Goal: Navigation & Orientation: Find specific page/section

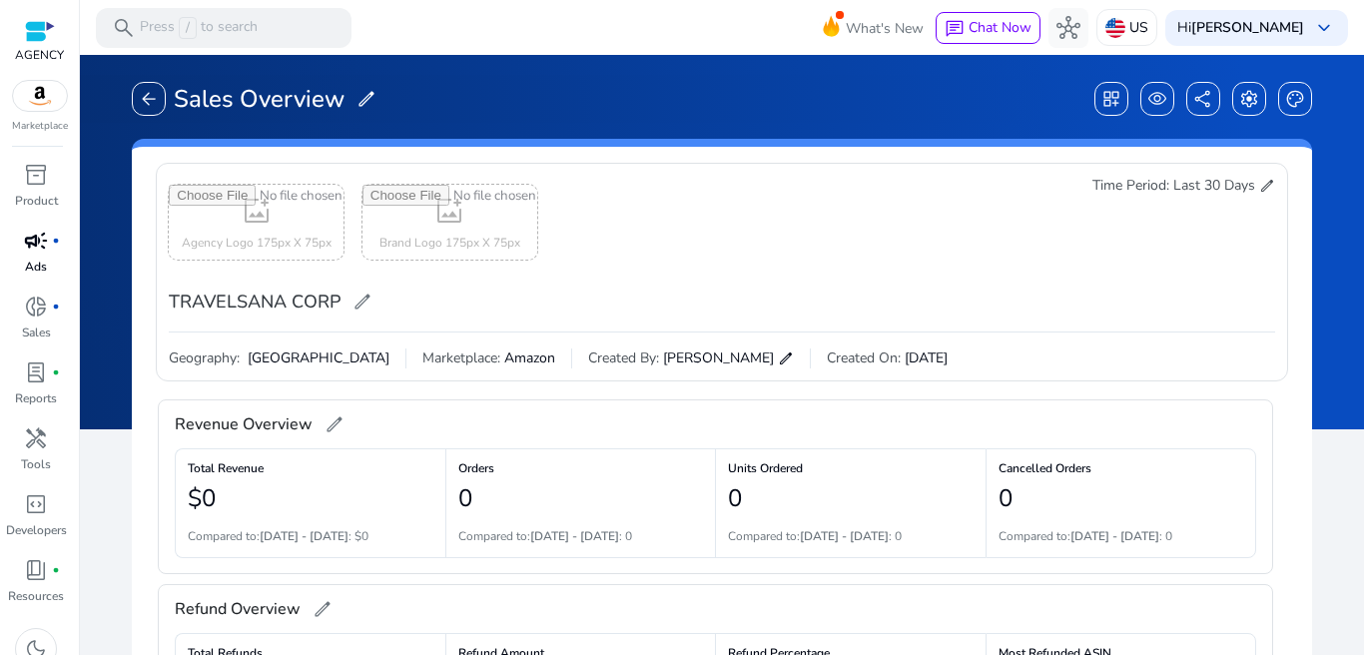
click at [38, 253] on span "campaign" at bounding box center [36, 241] width 24 height 24
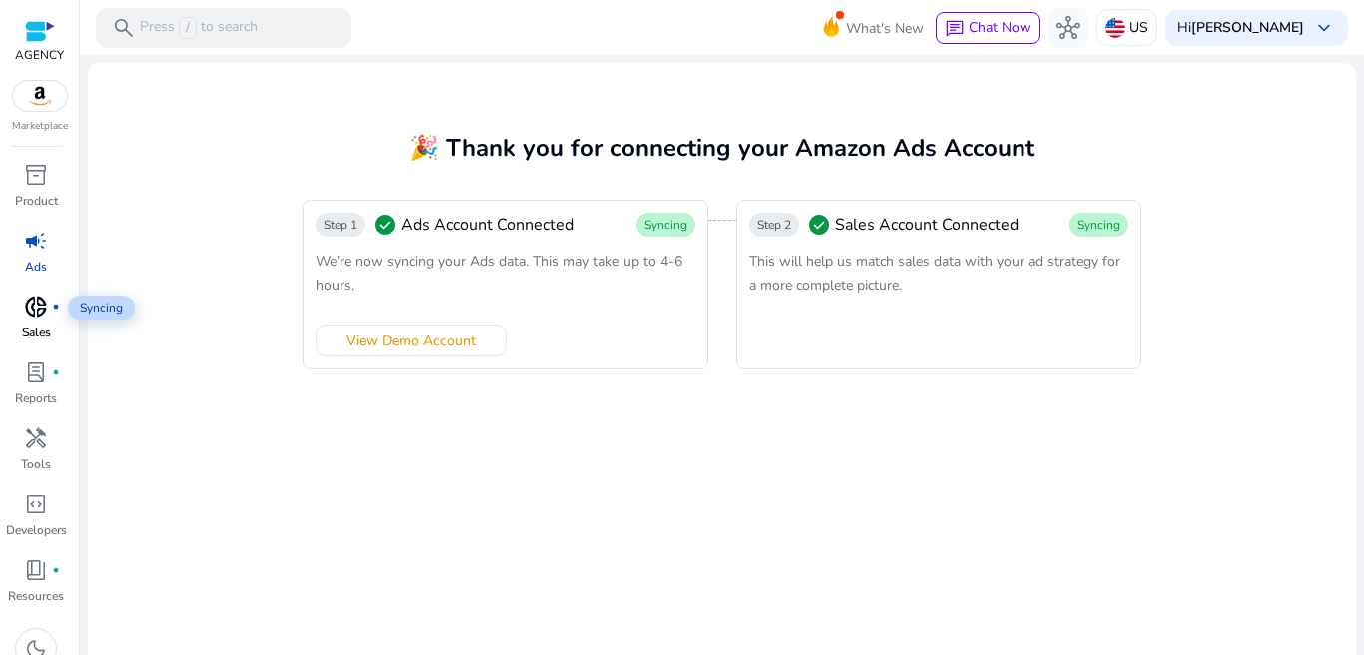
click at [35, 304] on span "donut_small" at bounding box center [36, 307] width 24 height 24
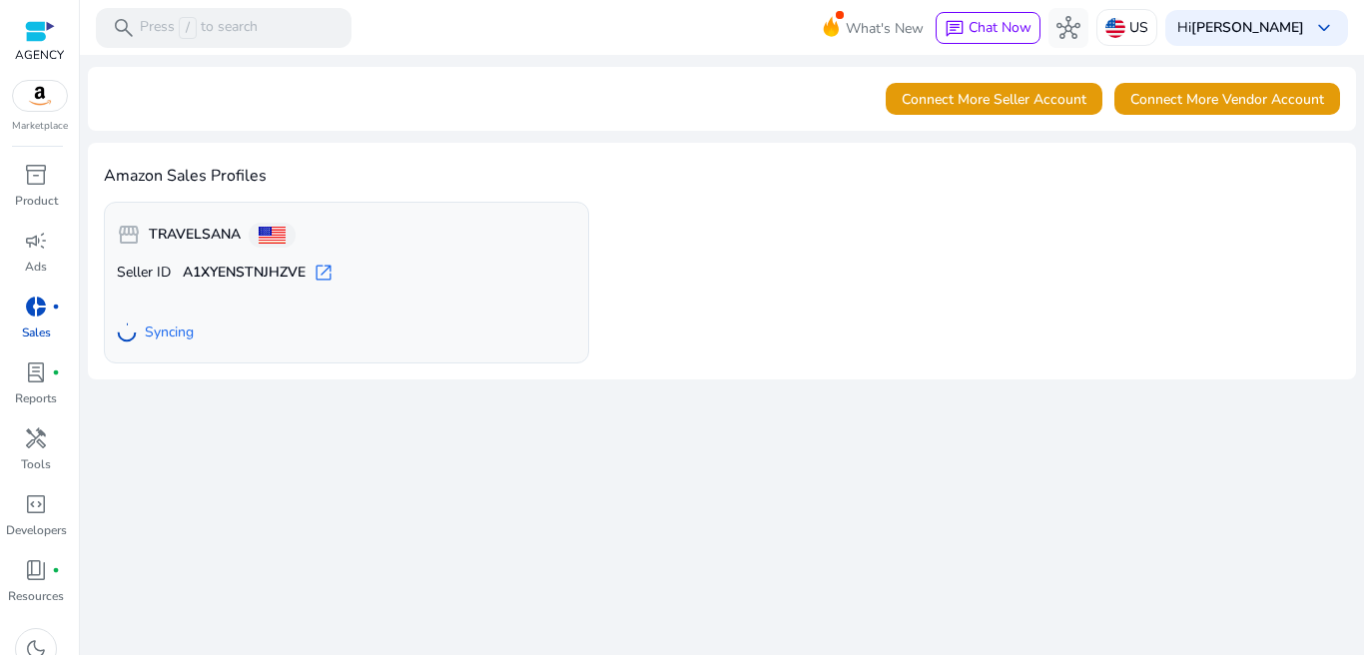
click at [157, 341] on span "Syncing" at bounding box center [169, 333] width 49 height 20
click at [40, 381] on span "lab_profile" at bounding box center [36, 372] width 24 height 24
click at [38, 377] on span "lab_profile" at bounding box center [36, 372] width 24 height 24
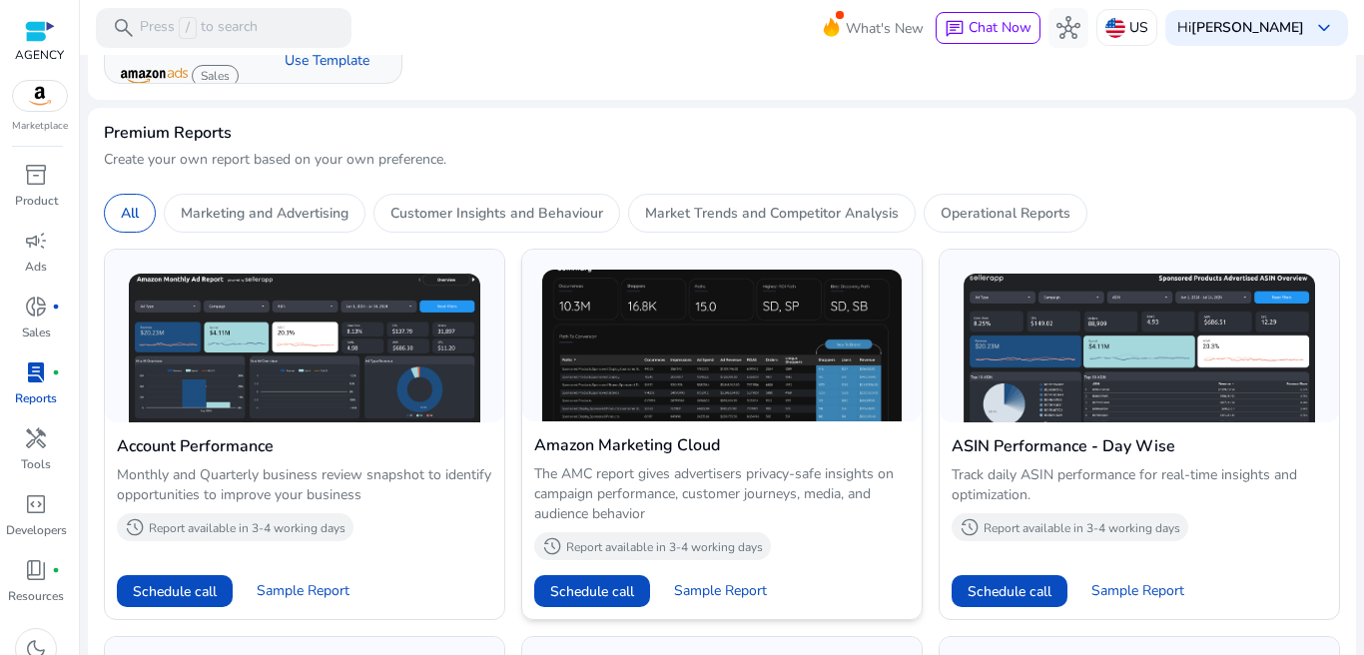
scroll to position [600, 0]
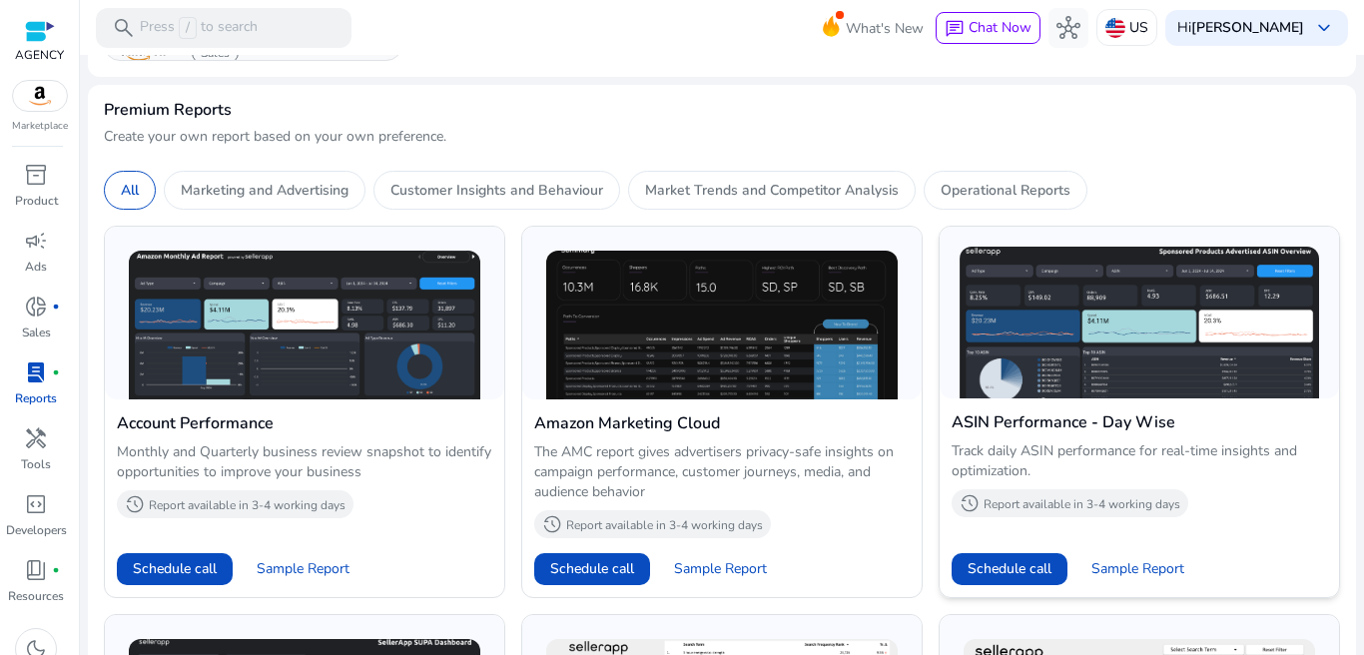
click at [1040, 358] on img at bounding box center [1139, 323] width 359 height 152
click at [1020, 368] on img at bounding box center [1139, 323] width 359 height 152
click at [1144, 572] on span "Sample Report" at bounding box center [1137, 569] width 93 height 20
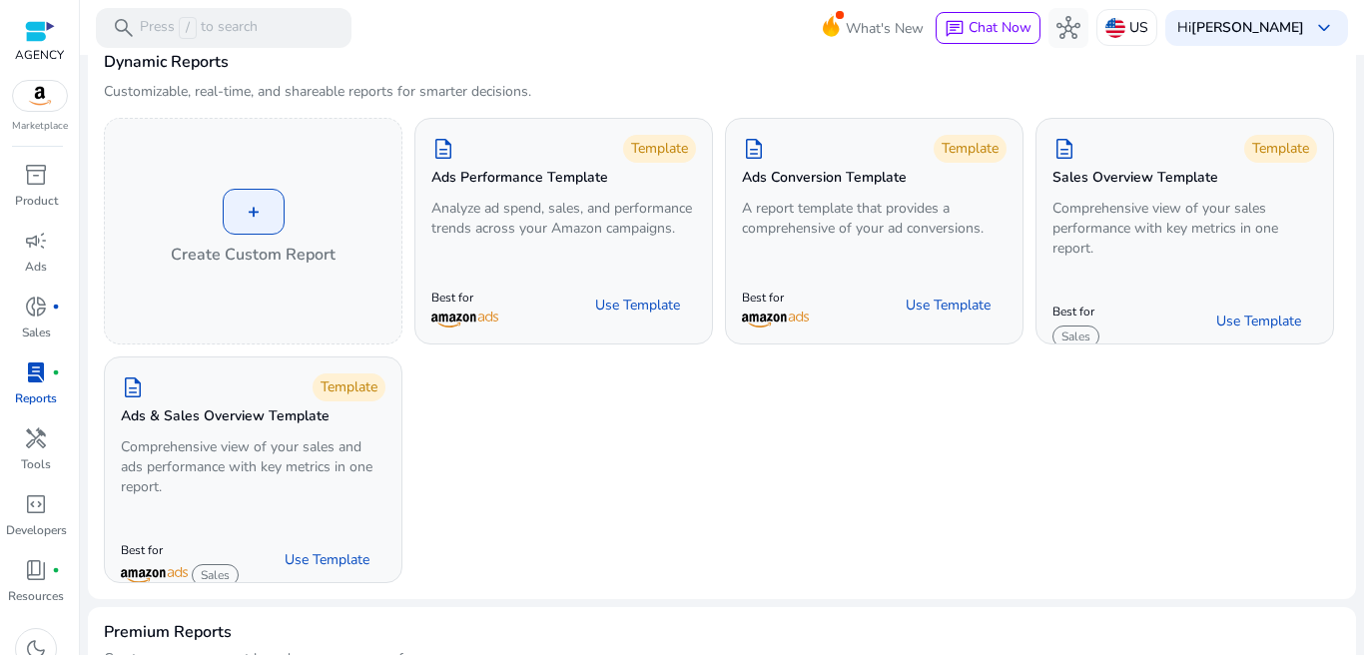
scroll to position [0, 0]
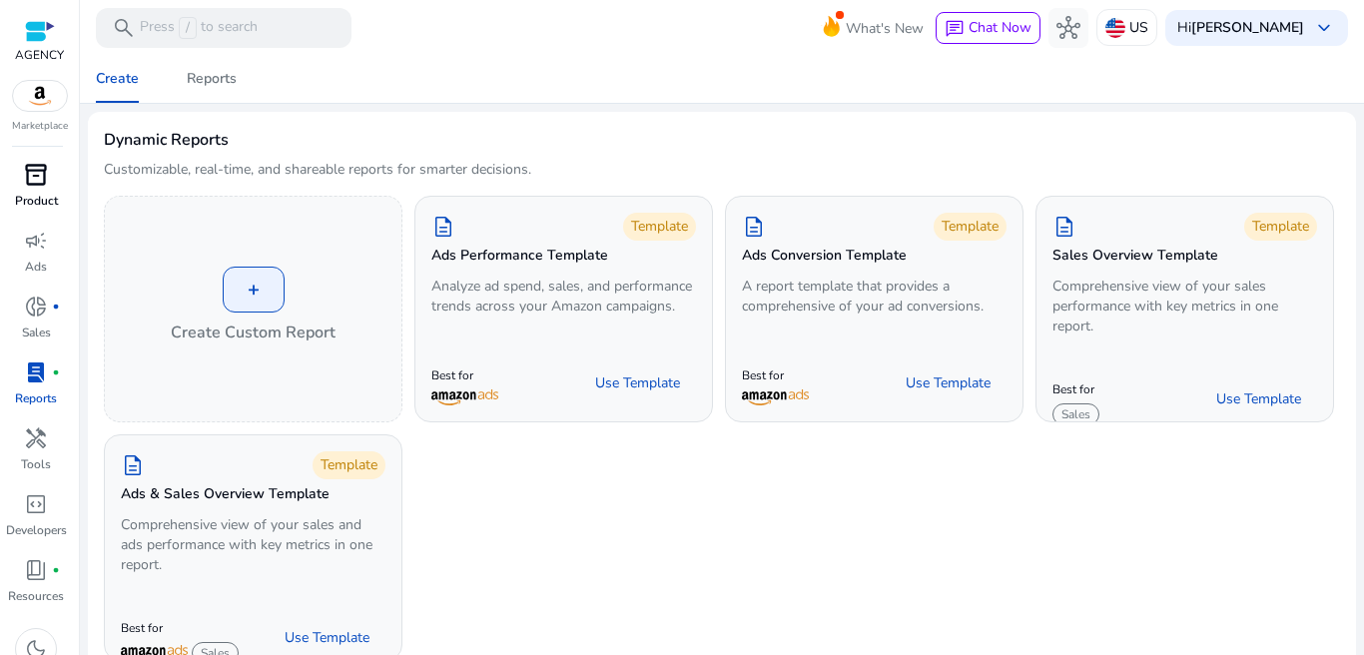
click at [38, 180] on span "inventory_2" at bounding box center [36, 175] width 24 height 24
